Goal: Task Accomplishment & Management: Manage account settings

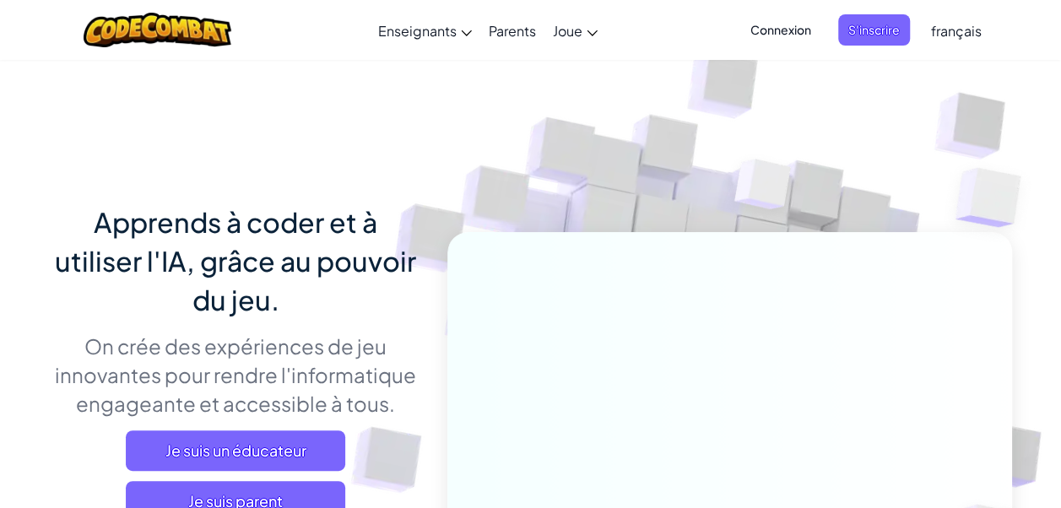
click at [802, 24] on span "Connexion" at bounding box center [780, 29] width 81 height 31
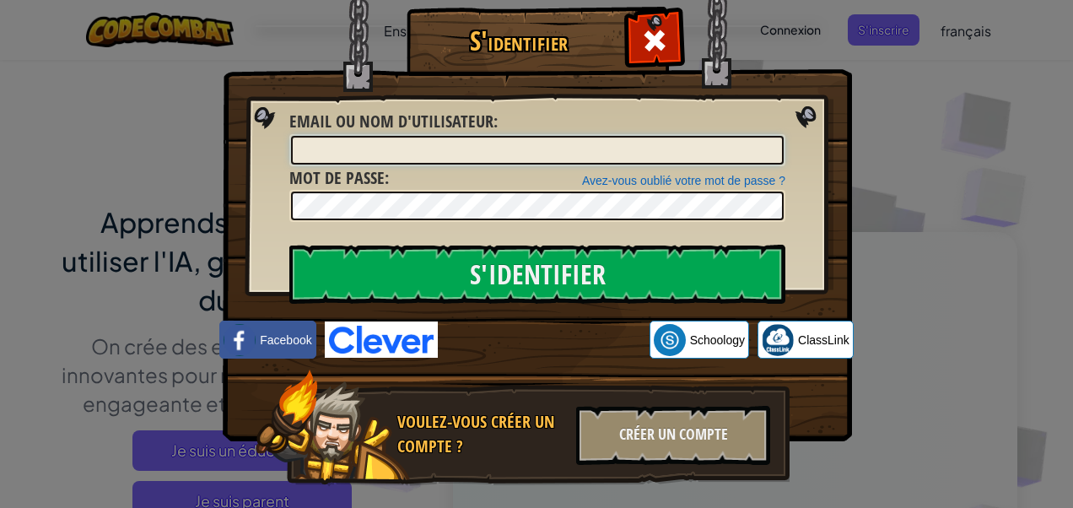
click at [393, 138] on input "Email ou nom d'utilisateur :" at bounding box center [537, 150] width 493 height 29
type input "med maalej1"
click at [646, 181] on link "Avez-vous oublié votre mot de passe ?" at bounding box center [683, 181] width 203 height 14
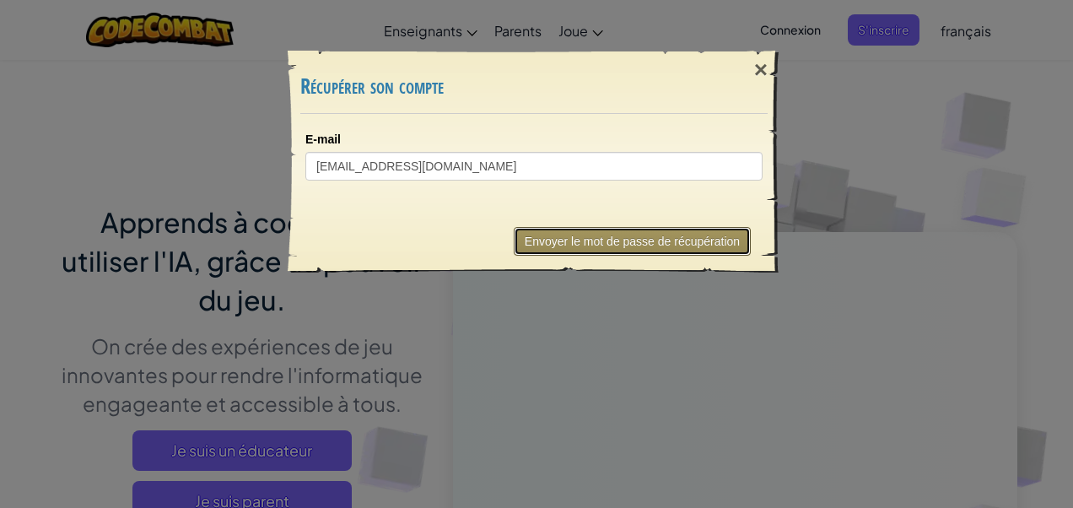
click at [621, 235] on button "Envoyer le mot de passe de récupération" at bounding box center [632, 241] width 237 height 29
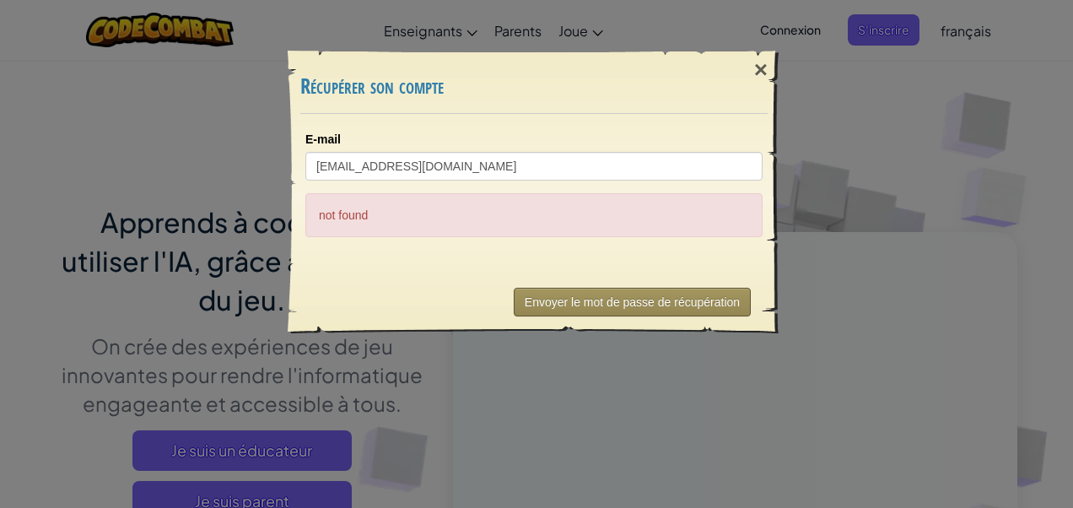
click at [621, 235] on div "not found" at bounding box center [533, 215] width 457 height 44
click at [569, 302] on button "Envoyer le mot de passe de récupération" at bounding box center [632, 302] width 237 height 29
click at [473, 194] on div "not found" at bounding box center [533, 215] width 457 height 44
drag, startPoint x: 422, startPoint y: 201, endPoint x: 496, endPoint y: 147, distance: 91.8
click at [496, 147] on div "E-mail [EMAIL_ADDRESS][DOMAIN_NAME] not found" at bounding box center [533, 184] width 457 height 106
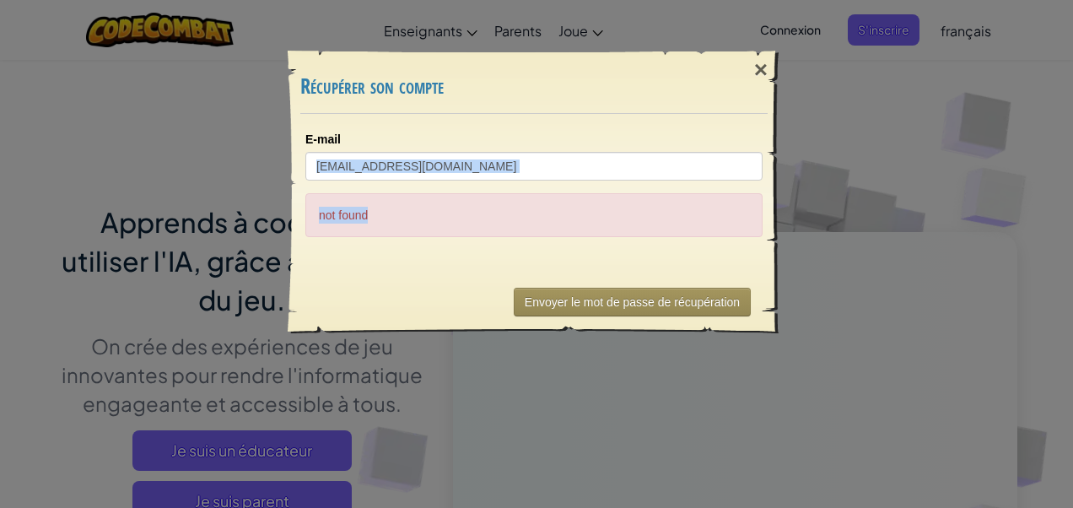
click at [496, 147] on div "E-mail [EMAIL_ADDRESS][DOMAIN_NAME]" at bounding box center [533, 156] width 457 height 50
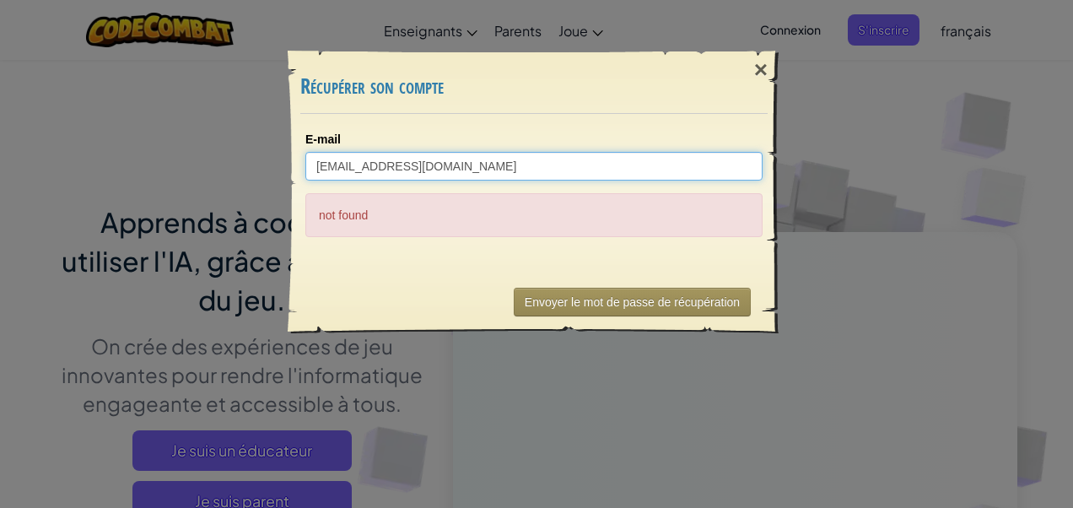
click at [454, 162] on input "[EMAIL_ADDRESS][DOMAIN_NAME]" at bounding box center [533, 166] width 457 height 29
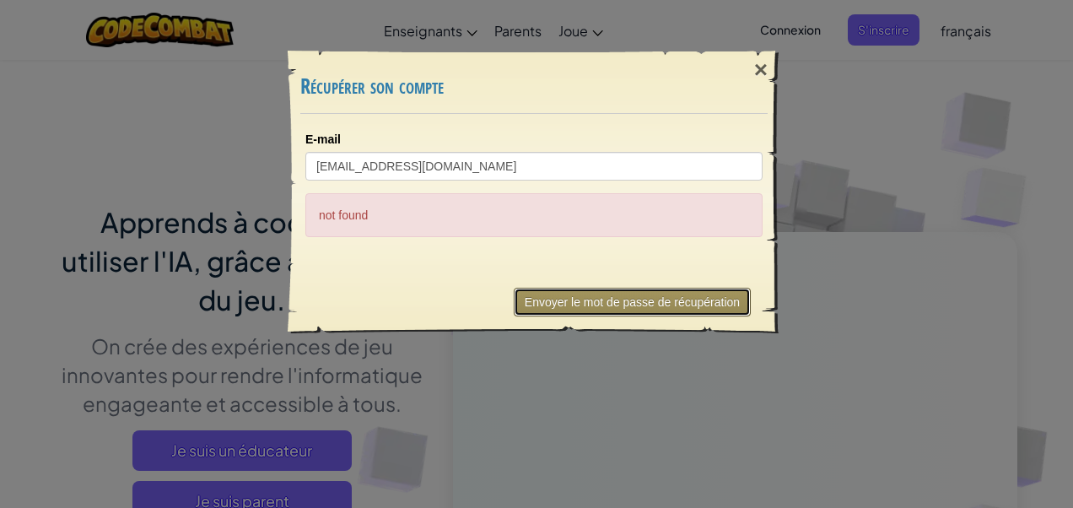
click at [540, 294] on button "Envoyer le mot de passe de récupération" at bounding box center [632, 302] width 237 height 29
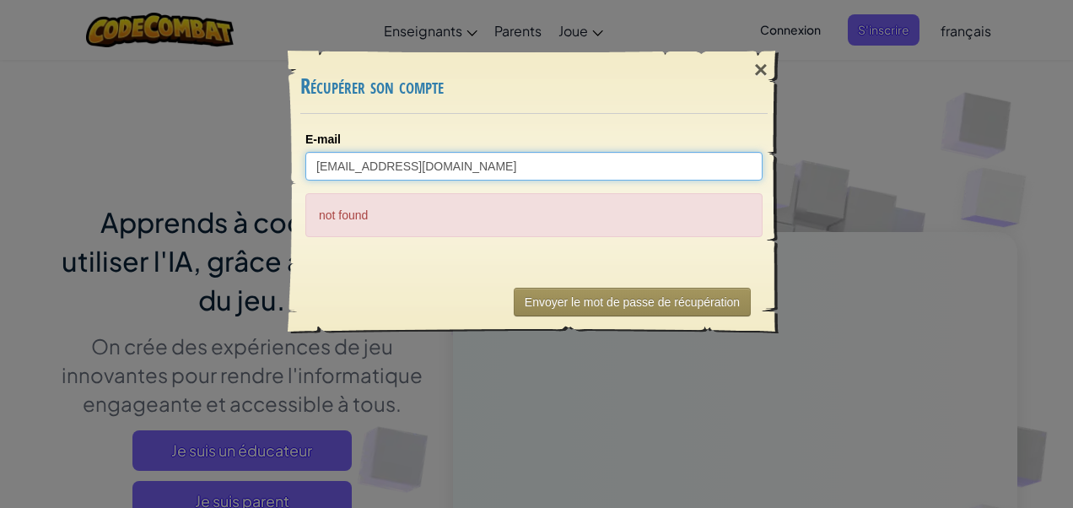
click at [529, 170] on input "[EMAIL_ADDRESS][DOMAIN_NAME]" at bounding box center [533, 166] width 457 height 29
click at [527, 168] on input "[EMAIL_ADDRESS][DOMAIN_NAME]" at bounding box center [533, 166] width 457 height 29
type input "m"
type input "s"
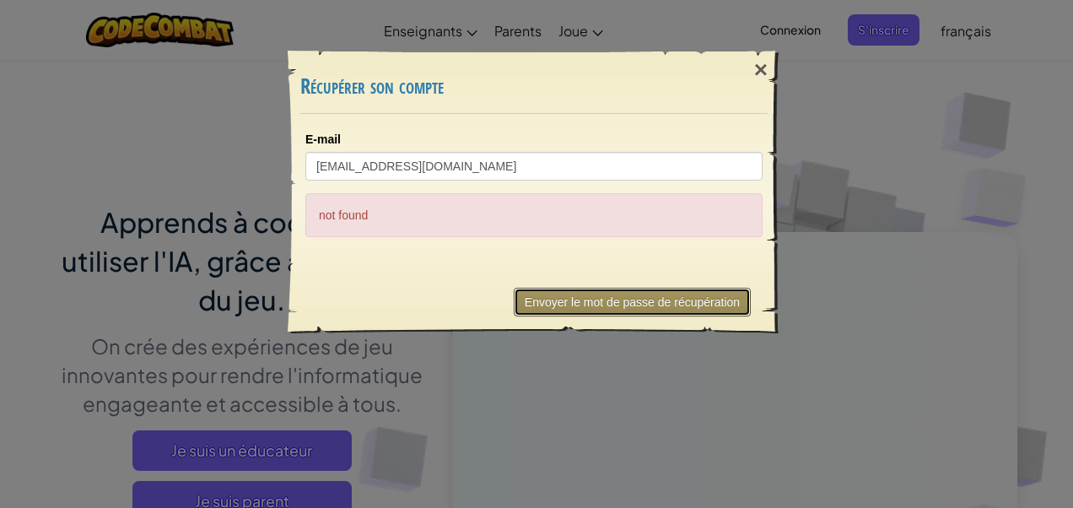
click at [596, 299] on button "Envoyer le mot de passe de récupération" at bounding box center [632, 302] width 237 height 29
click at [760, 66] on div "×" at bounding box center [761, 70] width 39 height 49
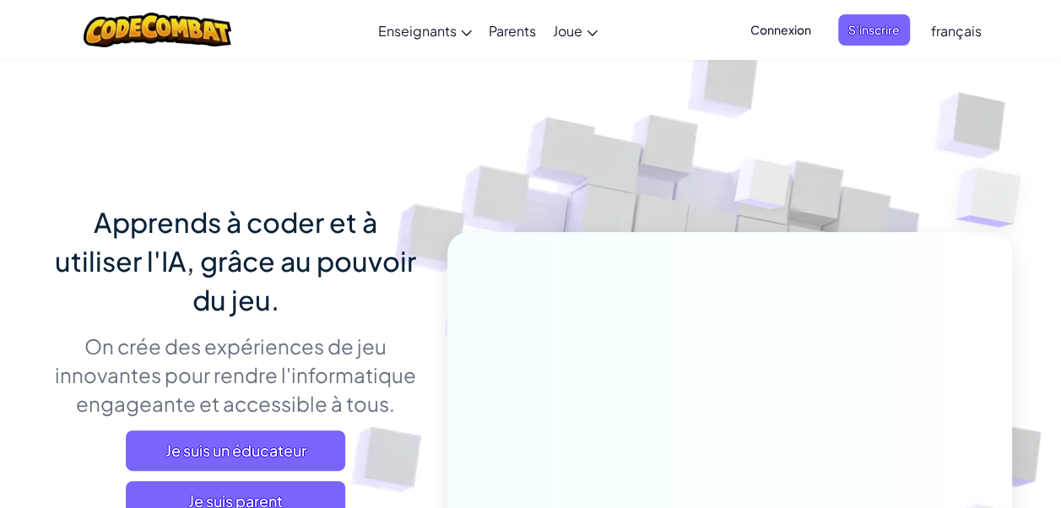
click at [765, 45] on span "Connexion" at bounding box center [780, 29] width 81 height 31
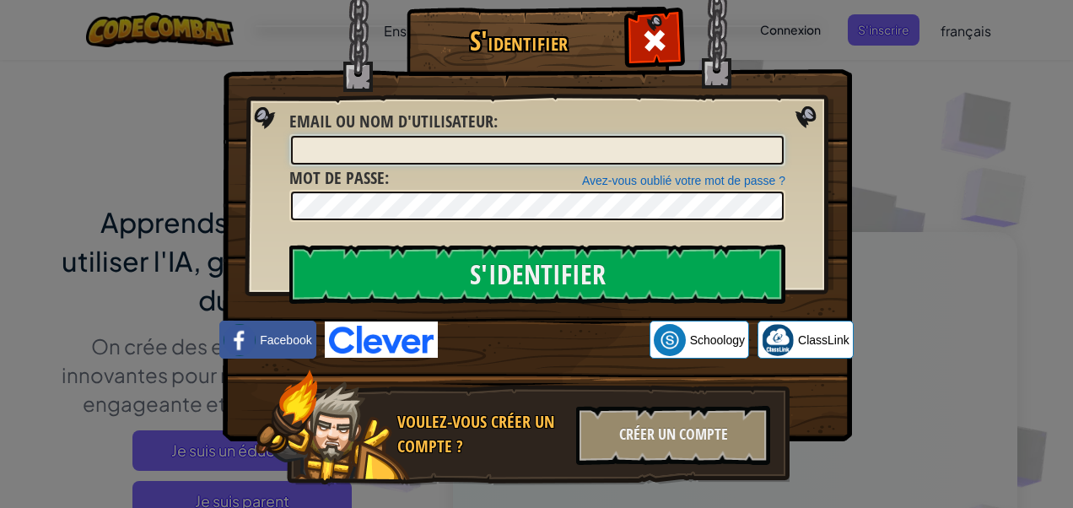
click at [543, 157] on input "Email ou nom d'utilisateur :" at bounding box center [537, 150] width 493 height 29
type input "m"
type input "med maalej1"
click at [686, 179] on link "Avez-vous oublié votre mot de passe ?" at bounding box center [683, 181] width 203 height 14
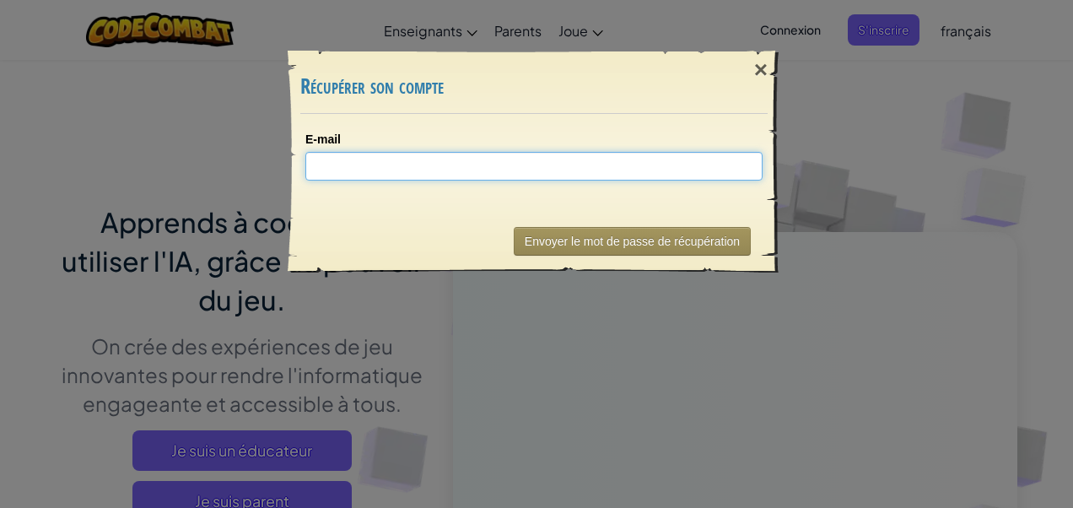
click at [500, 170] on input "E-mail" at bounding box center [533, 166] width 457 height 29
type input "[EMAIL_ADDRESS][DOMAIN_NAME]"
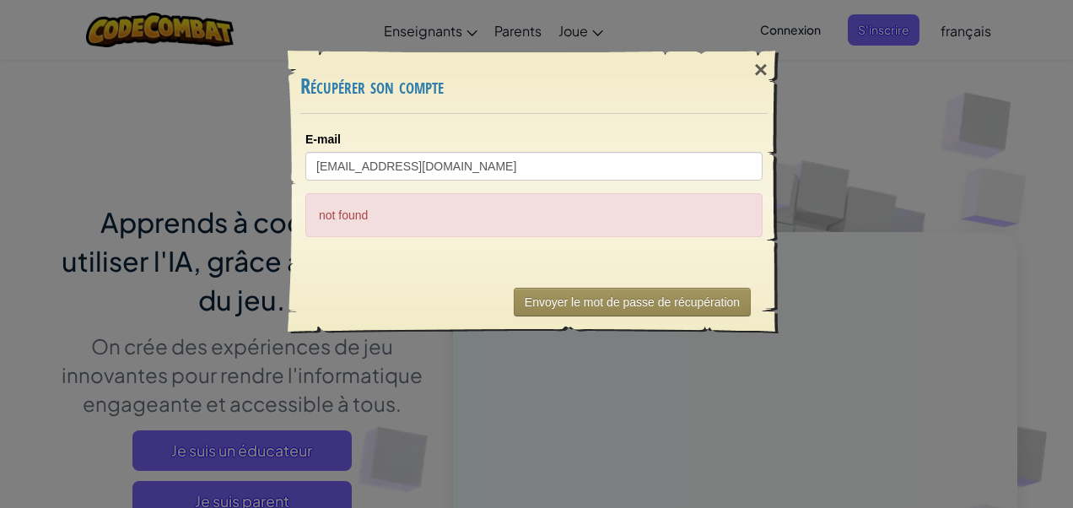
click at [372, 213] on div "not found" at bounding box center [533, 215] width 457 height 44
click at [766, 68] on div "×" at bounding box center [761, 70] width 39 height 49
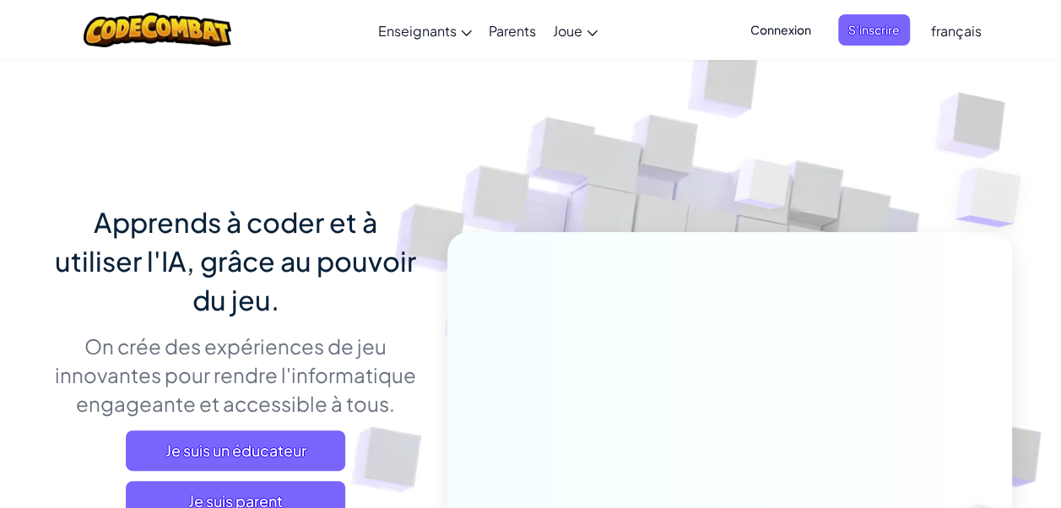
click at [779, 31] on span "Connexion" at bounding box center [780, 29] width 81 height 31
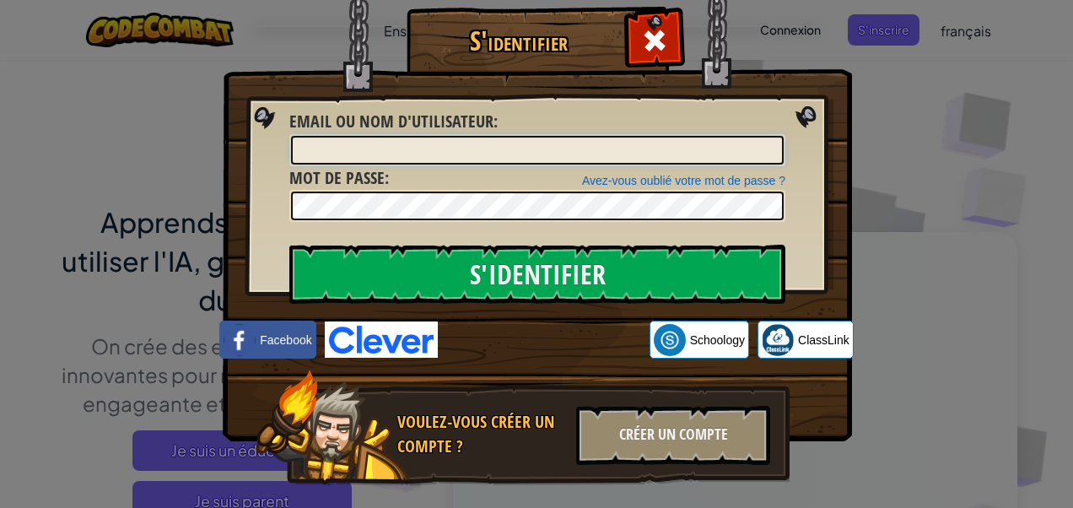
click at [439, 145] on input "Email ou nom d'utilisateur :" at bounding box center [537, 150] width 493 height 29
click at [305, 151] on input "med maalej1" at bounding box center [537, 150] width 493 height 29
type input "Med maalej1"
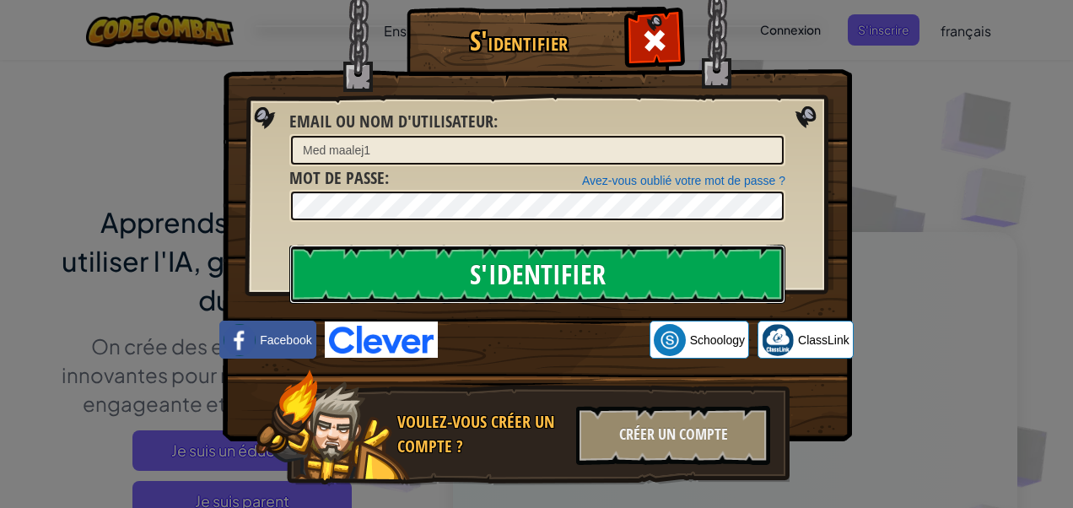
click at [528, 271] on input "S'identifier" at bounding box center [537, 274] width 496 height 59
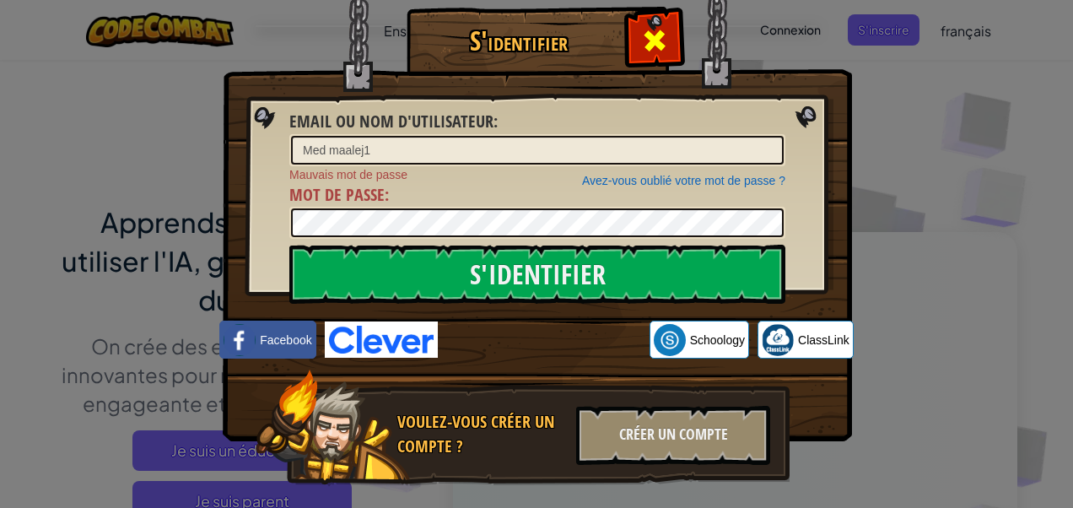
click at [641, 27] on span at bounding box center [654, 40] width 27 height 27
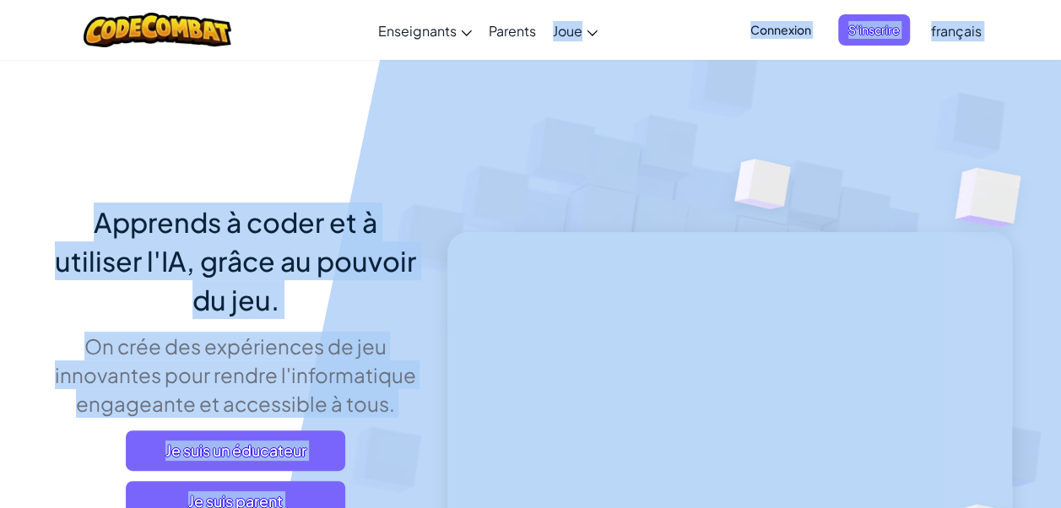
drag, startPoint x: 641, startPoint y: 26, endPoint x: 590, endPoint y: -62, distance: 102.5
